Goal: Transaction & Acquisition: Obtain resource

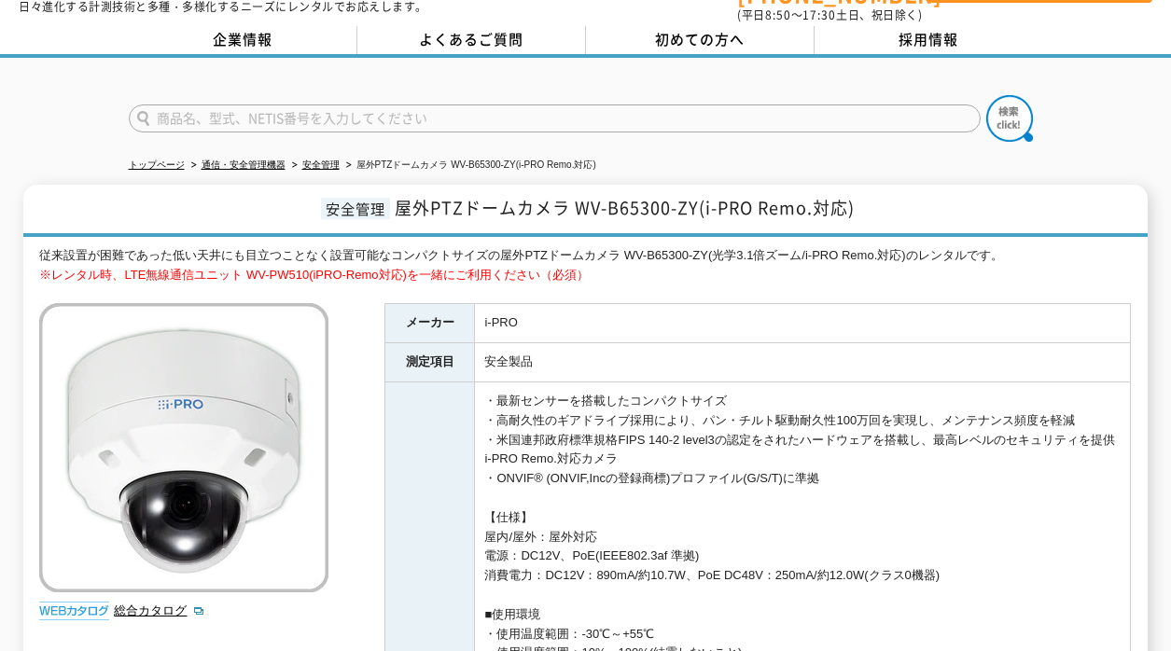
scroll to position [93, 0]
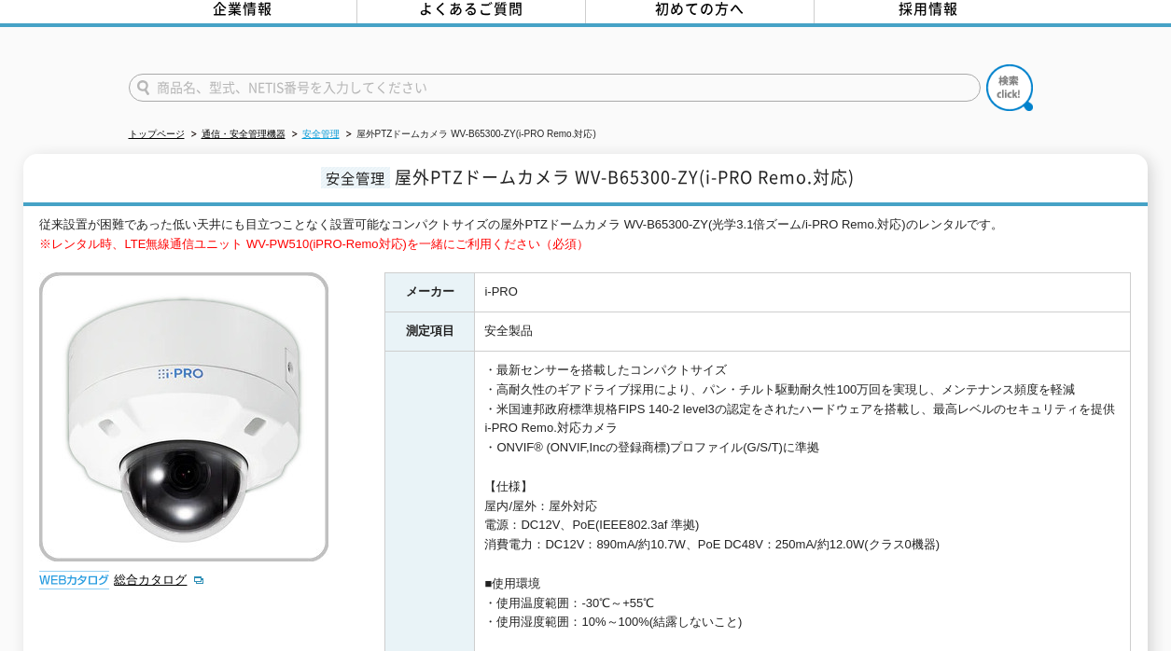
click at [329, 129] on link "安全管理" at bounding box center [320, 134] width 37 height 10
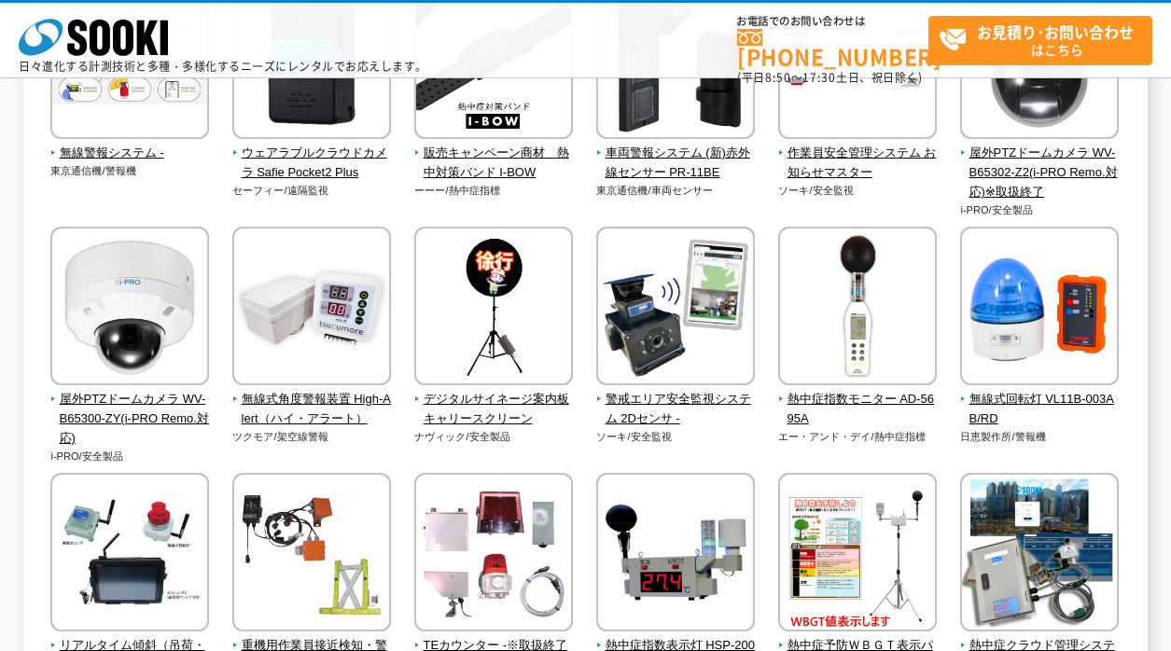
scroll to position [1493, 0]
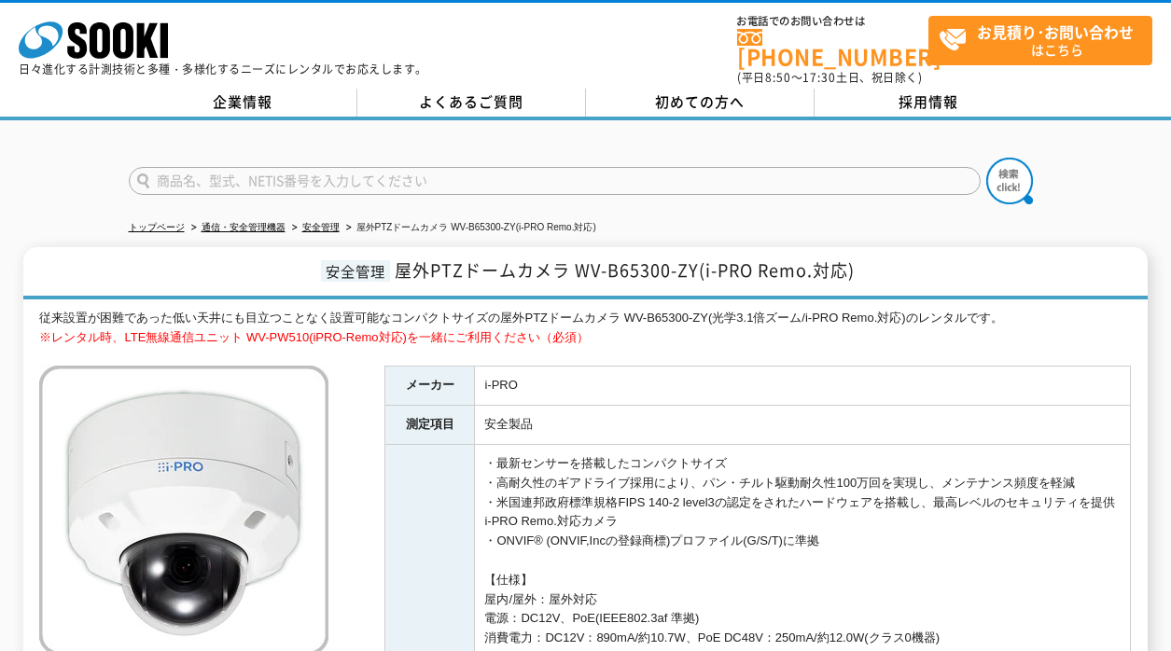
scroll to position [93, 0]
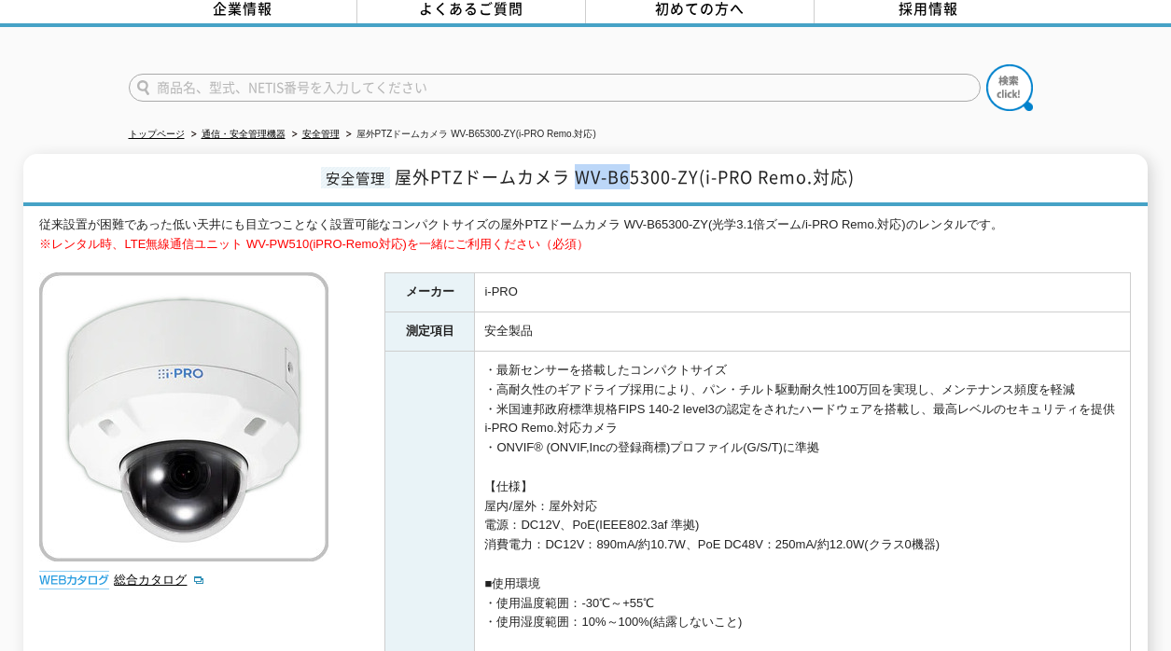
drag, startPoint x: 576, startPoint y: 168, endPoint x: 633, endPoint y: 170, distance: 56.9
click at [633, 170] on span "屋外PTZドームカメラ WV-B65300-ZY(i-PRO Remo.対応)" at bounding box center [625, 176] width 460 height 25
copy span "WV-B6"
